Goal: Task Accomplishment & Management: Manage account settings

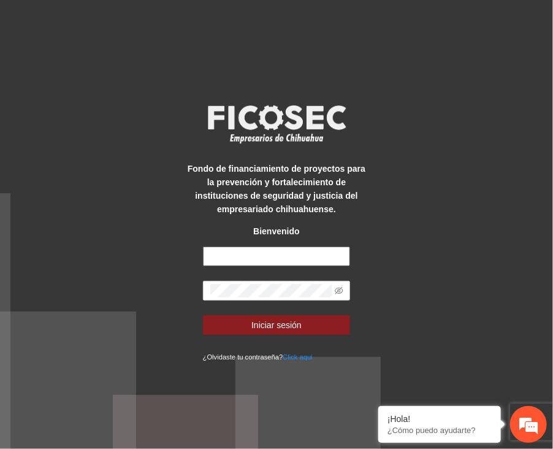
type input "**********"
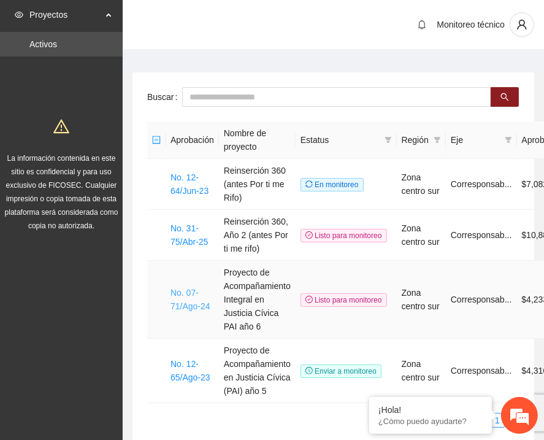
click at [184, 299] on link "No. 07-71/Ago-24" at bounding box center [190, 299] width 40 height 23
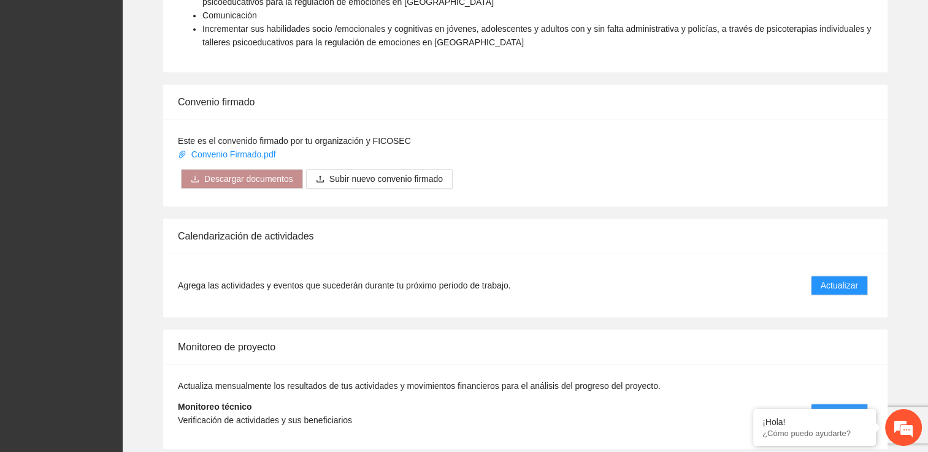
scroll to position [1001, 0]
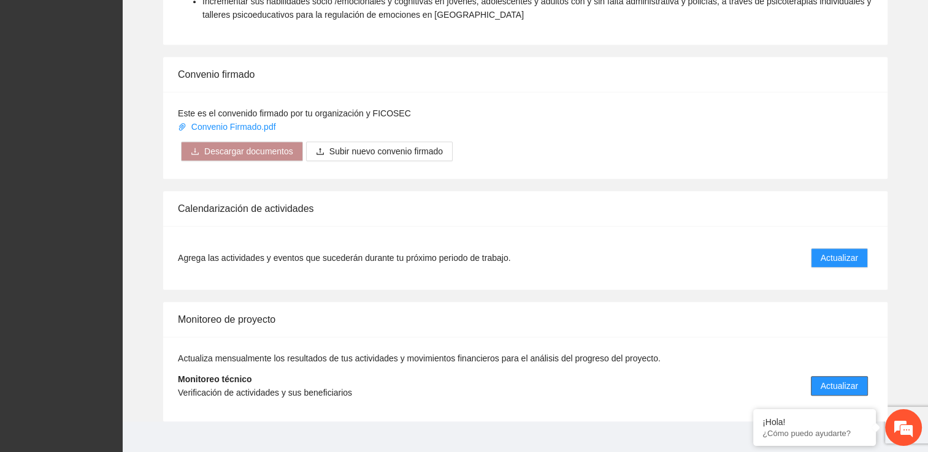
click at [552, 379] on span "Actualizar" at bounding box center [838, 385] width 37 height 13
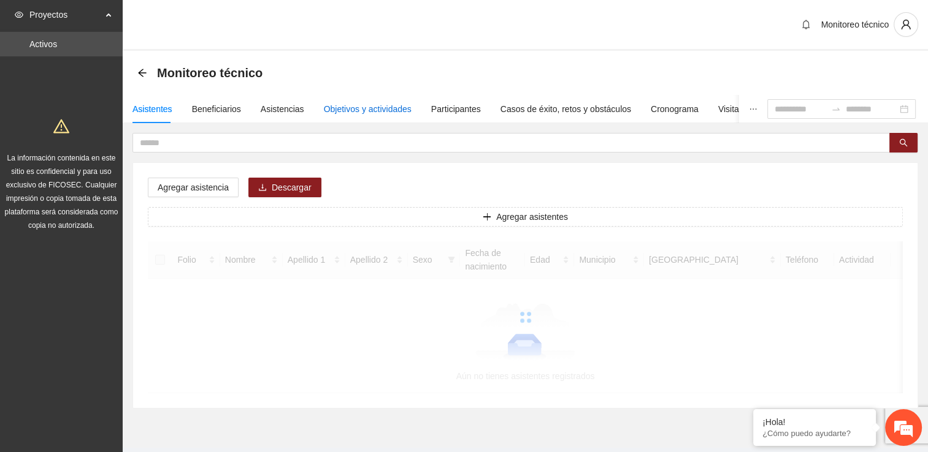
click at [341, 115] on div "Objetivos y actividades" at bounding box center [368, 108] width 88 height 13
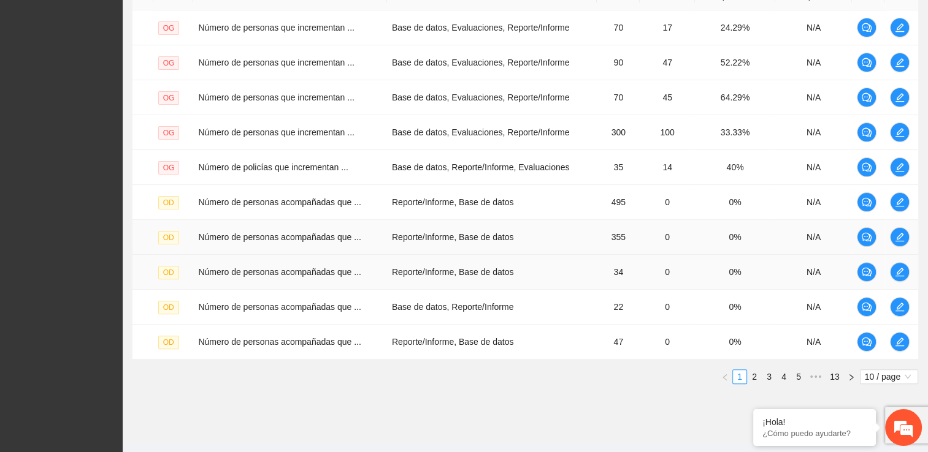
scroll to position [346, 0]
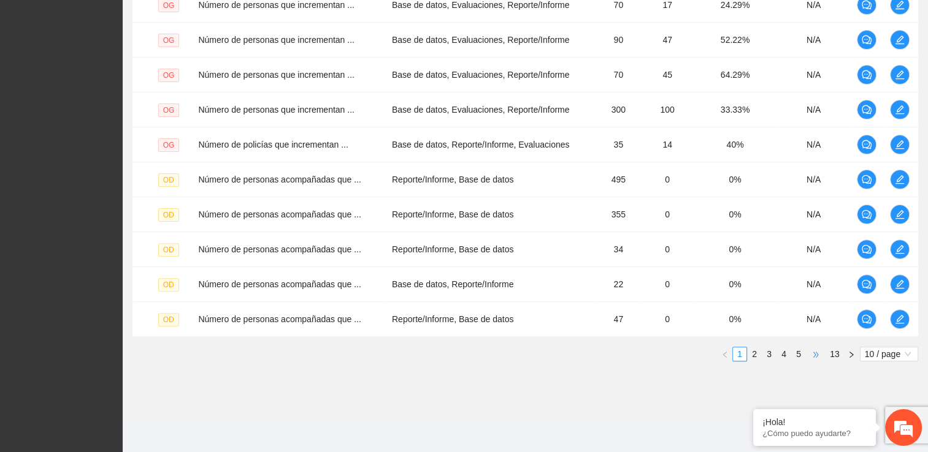
click at [552, 349] on span "•••" at bounding box center [816, 354] width 20 height 15
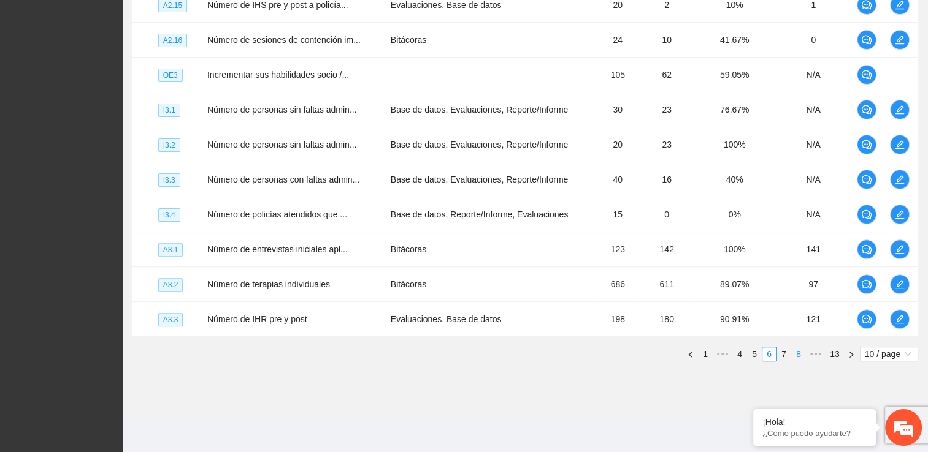
click at [552, 349] on link "8" at bounding box center [797, 354] width 13 height 13
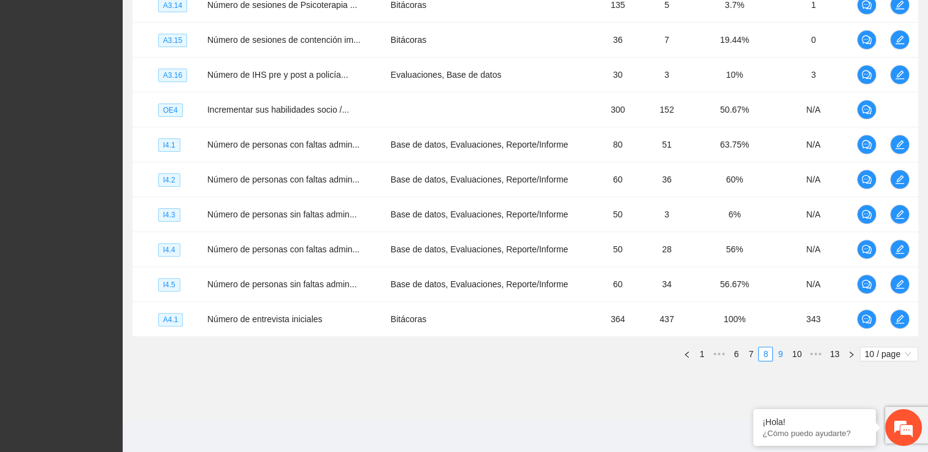
click at [552, 353] on link "9" at bounding box center [779, 354] width 13 height 13
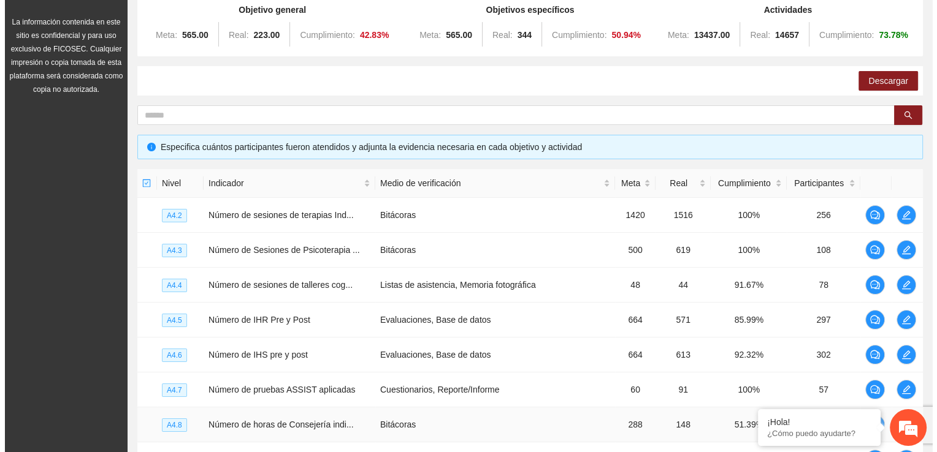
scroll to position [0, 0]
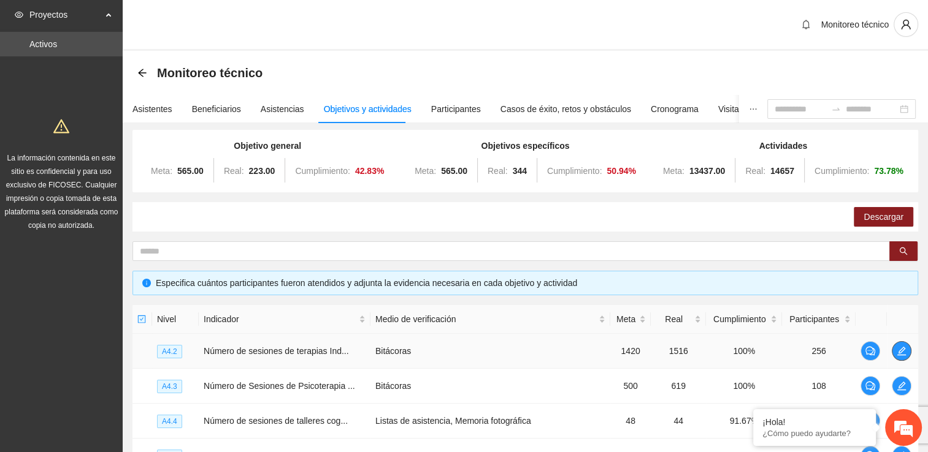
click at [552, 352] on icon "edit" at bounding box center [901, 351] width 10 height 10
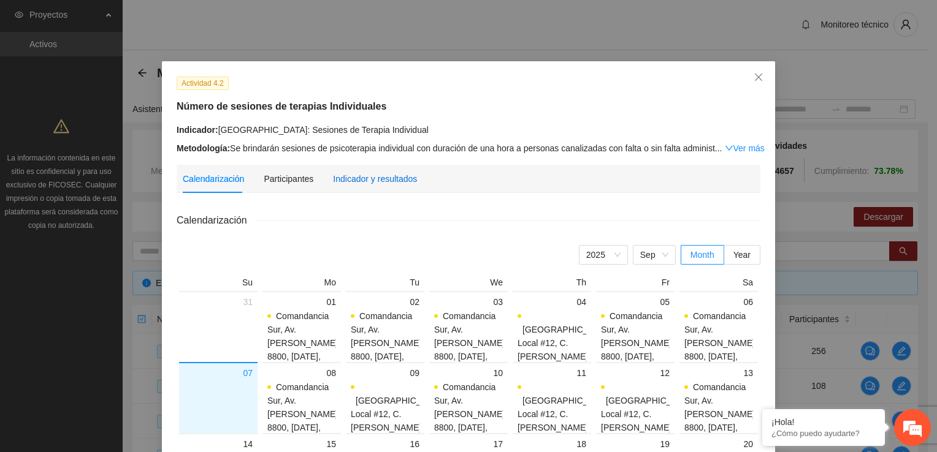
click at [381, 174] on div "Indicador y resultados" at bounding box center [375, 178] width 84 height 13
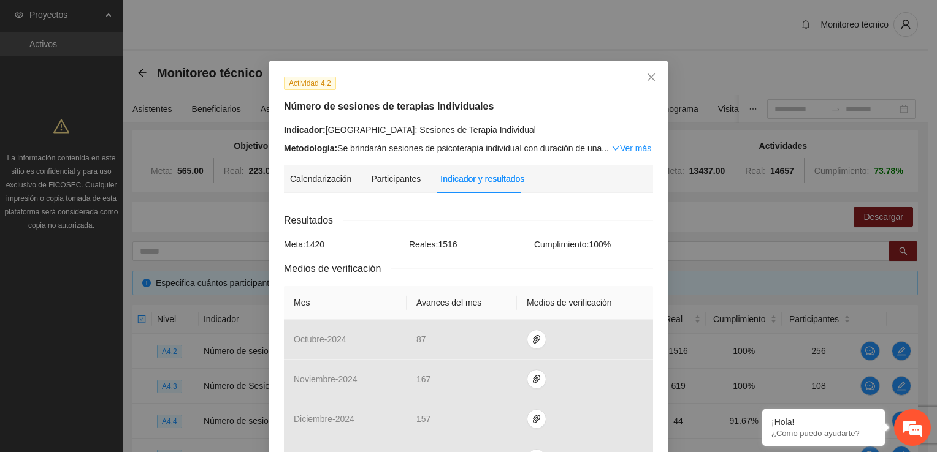
scroll to position [368, 0]
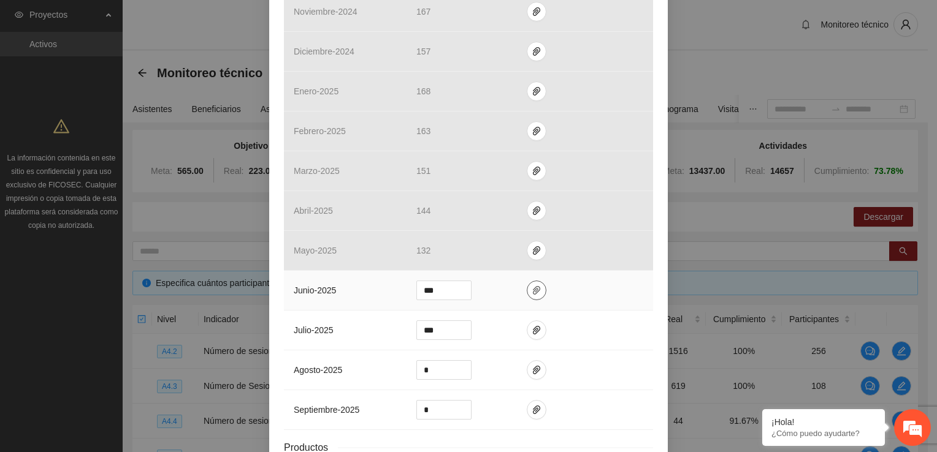
click at [533, 291] on icon "paper-clip" at bounding box center [536, 290] width 7 height 9
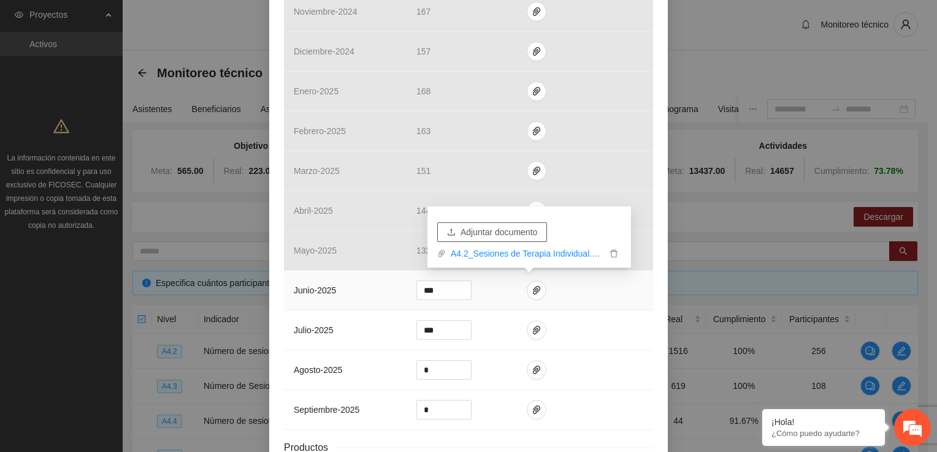
click at [519, 234] on span "Adjuntar documento" at bounding box center [498, 232] width 77 height 13
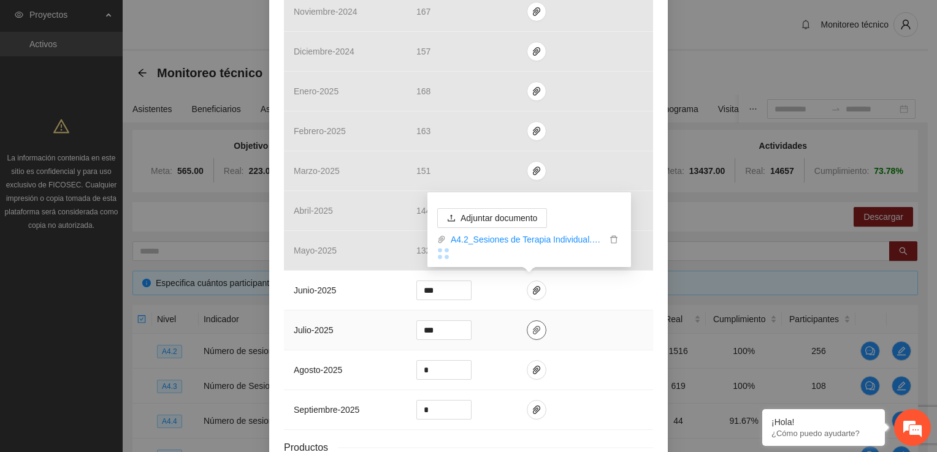
click at [532, 330] on icon "paper-clip" at bounding box center [537, 331] width 10 height 10
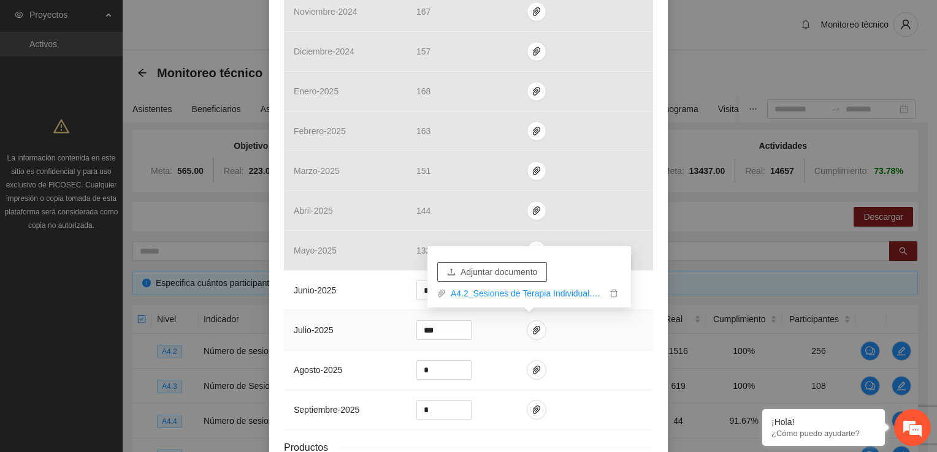
click at [513, 271] on span "Adjuntar documento" at bounding box center [498, 271] width 77 height 13
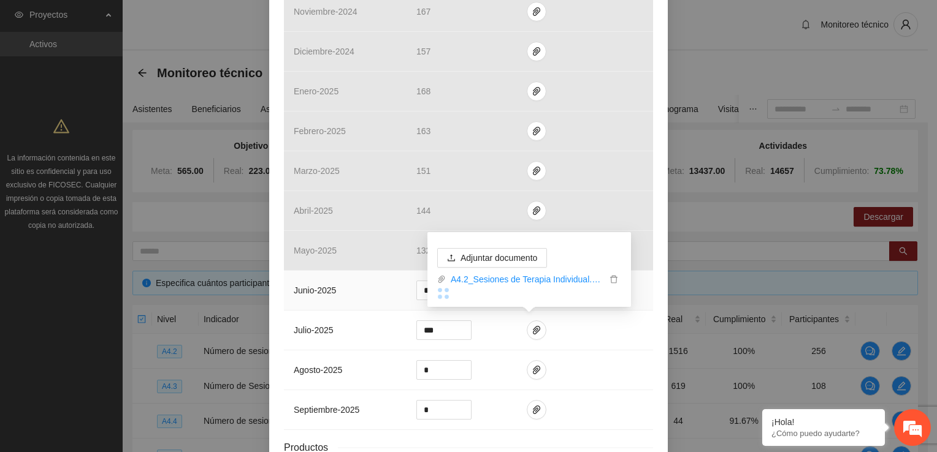
click at [552, 288] on td at bounding box center [585, 291] width 136 height 40
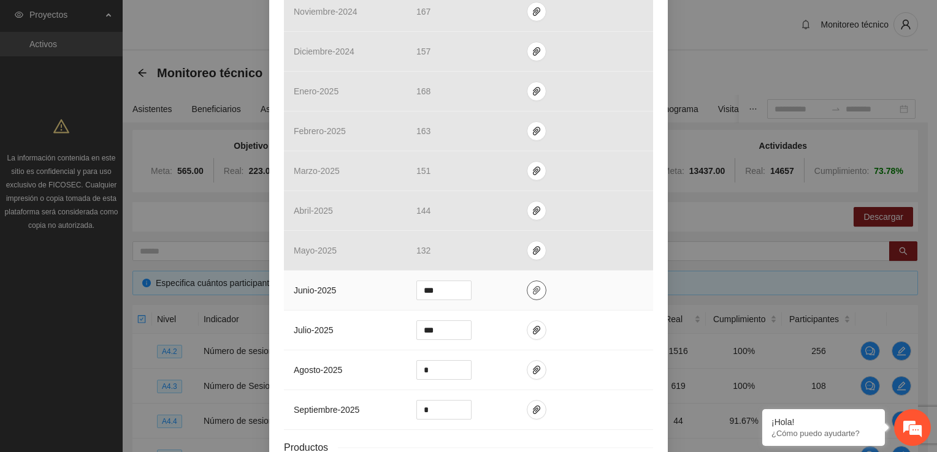
click at [532, 288] on icon "paper-clip" at bounding box center [537, 291] width 10 height 10
click at [533, 330] on icon "paper-clip" at bounding box center [536, 330] width 7 height 9
click at [552, 290] on div "Actividad 4.2 Número de sesiones de terapias Individuales Indicador: [GEOGRAPHI…" at bounding box center [468, 97] width 398 height 809
click at [532, 286] on icon "paper-clip" at bounding box center [537, 291] width 10 height 10
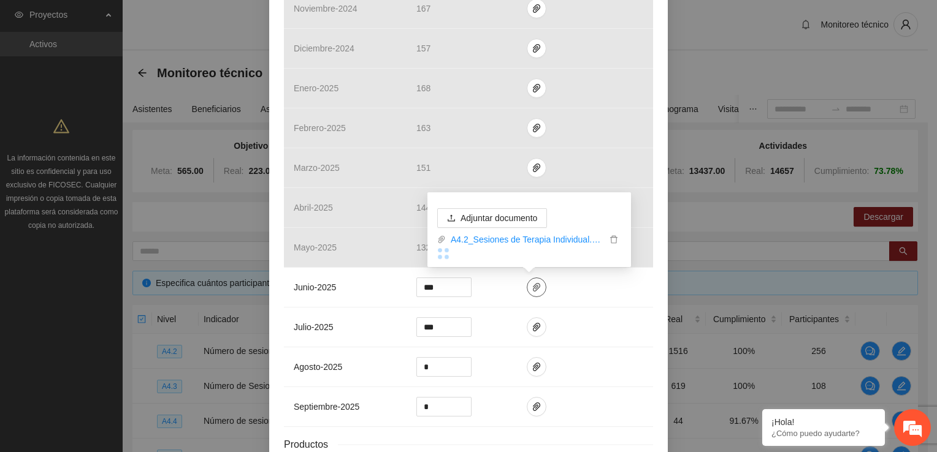
scroll to position [463, 0]
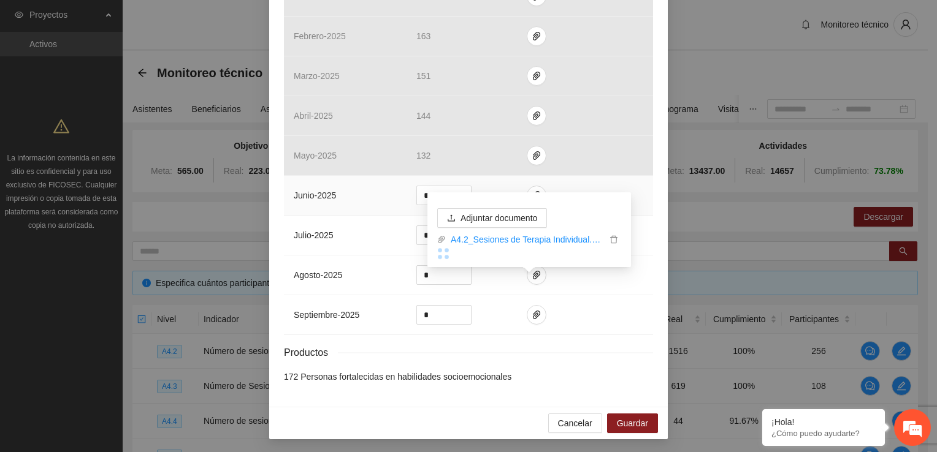
click at [552, 185] on td at bounding box center [585, 196] width 136 height 40
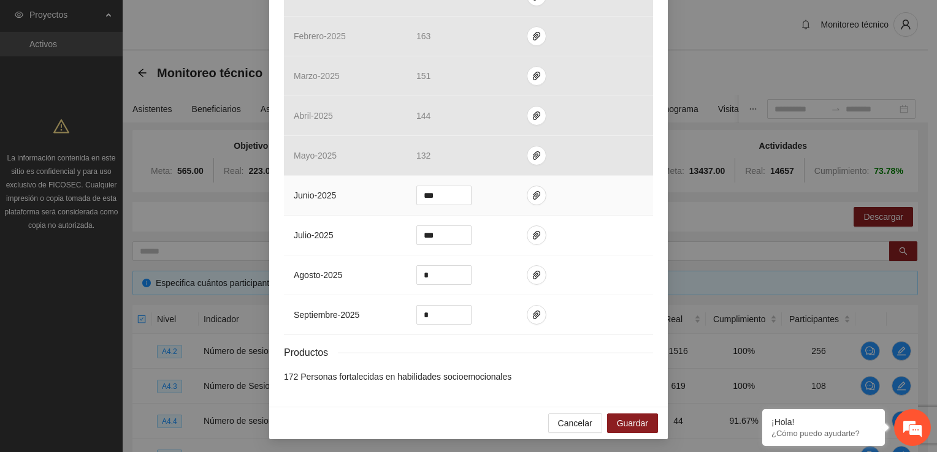
click at [552, 194] on td at bounding box center [585, 196] width 136 height 40
click at [533, 193] on icon "paper-clip" at bounding box center [536, 195] width 7 height 9
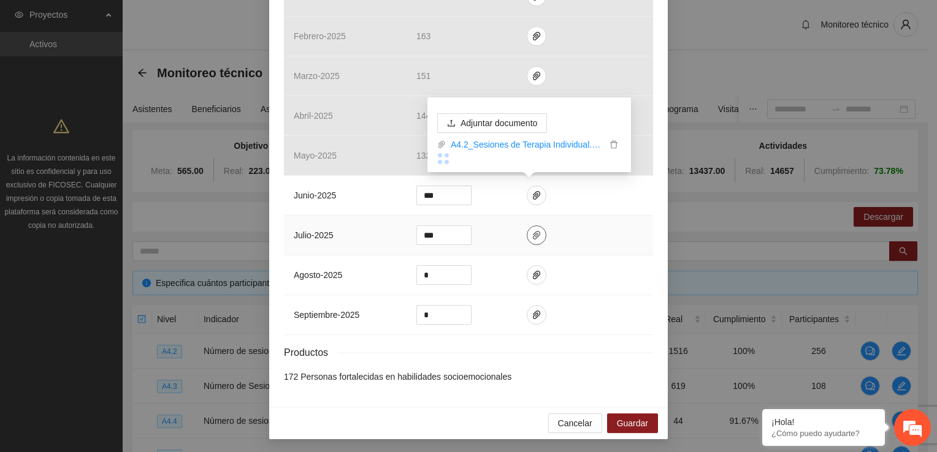
click at [532, 237] on icon "paper-clip" at bounding box center [537, 236] width 10 height 10
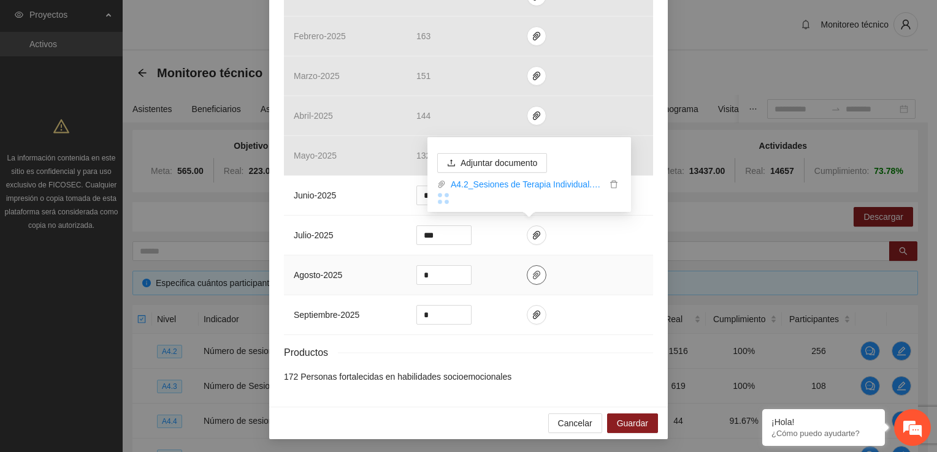
click at [533, 273] on icon "paper-clip" at bounding box center [536, 275] width 7 height 9
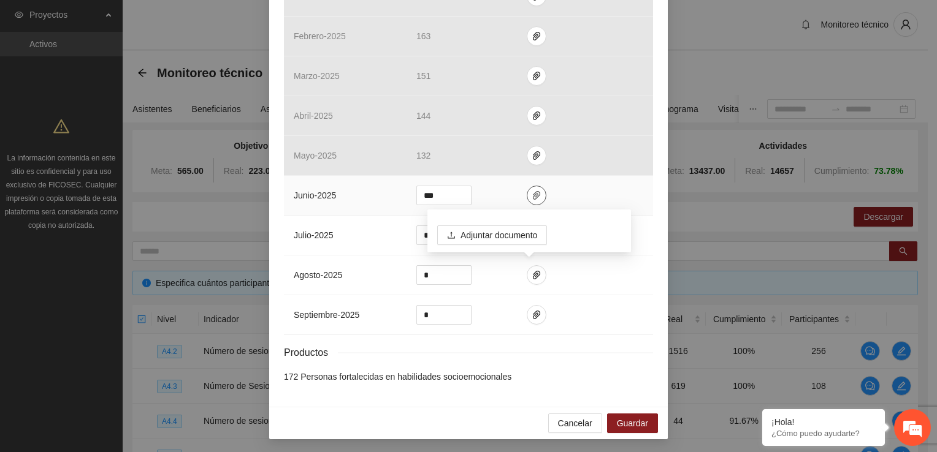
click at [532, 195] on icon "paper-clip" at bounding box center [537, 196] width 10 height 10
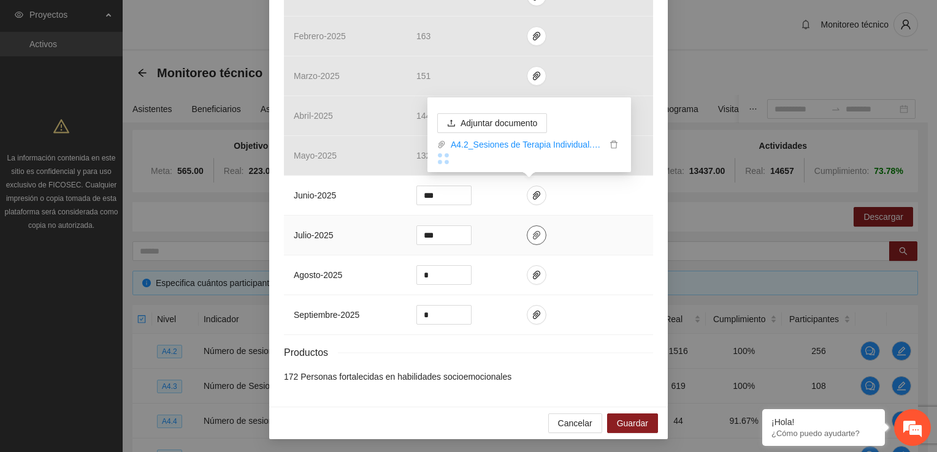
click at [533, 231] on icon "paper-clip" at bounding box center [536, 235] width 7 height 9
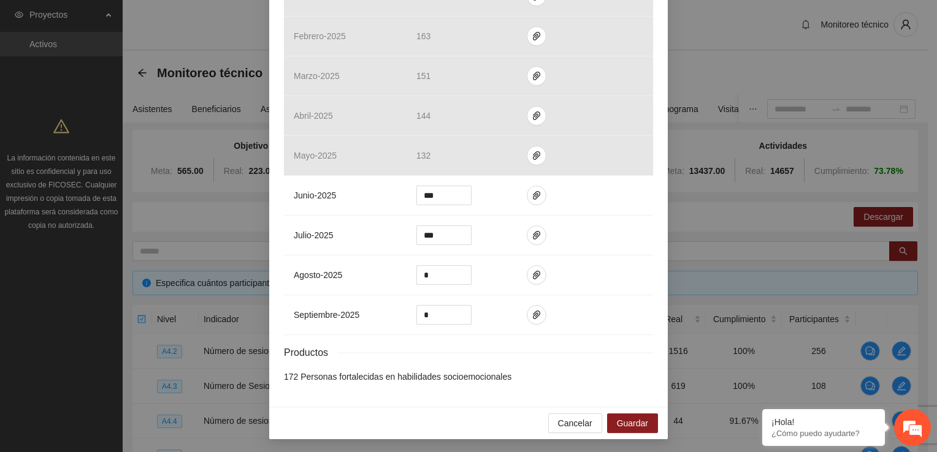
click at [552, 186] on div "Actividad 4.2 Número de sesiones de terapias Individuales Indicador: [GEOGRAPHI…" at bounding box center [468, 2] width 398 height 809
click at [527, 193] on span "paper-clip" at bounding box center [536, 196] width 18 height 10
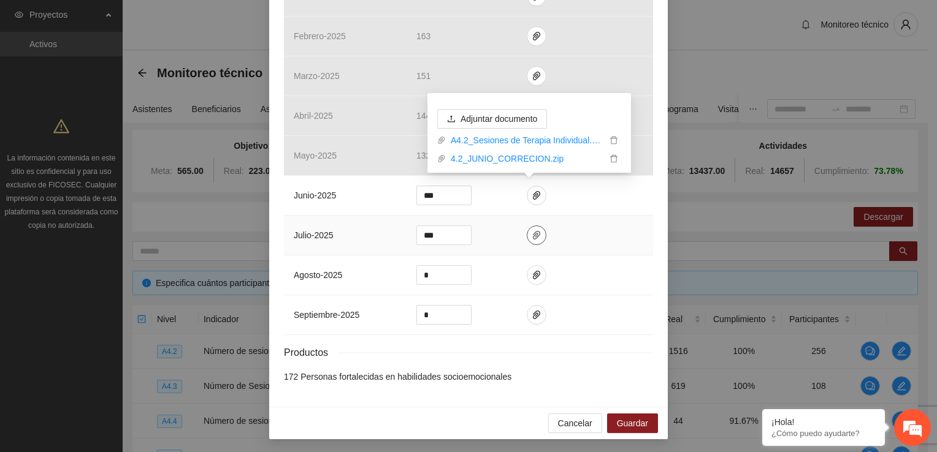
click at [532, 235] on icon "paper-clip" at bounding box center [537, 236] width 10 height 10
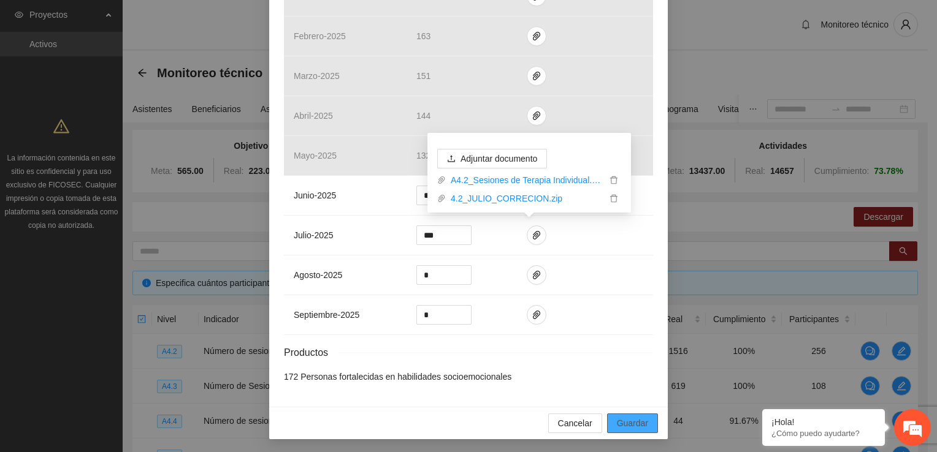
click at [552, 421] on span "Guardar" at bounding box center [632, 423] width 31 height 13
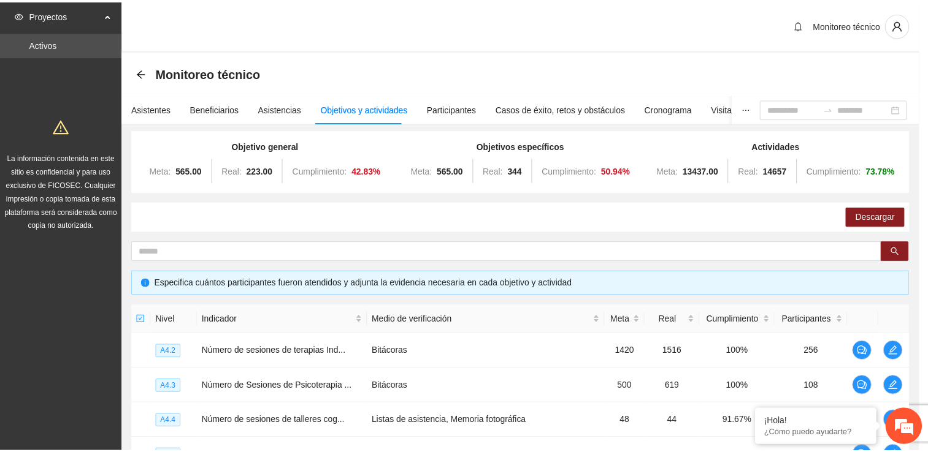
scroll to position [402, 0]
